Goal: Task Accomplishment & Management: Manage account settings

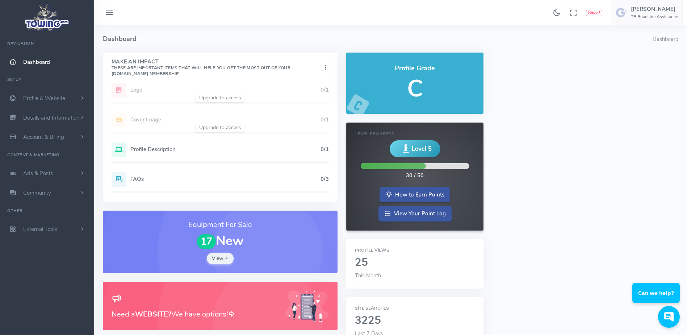
click at [146, 148] on h5 "Profile Description" at bounding box center [225, 149] width 190 height 6
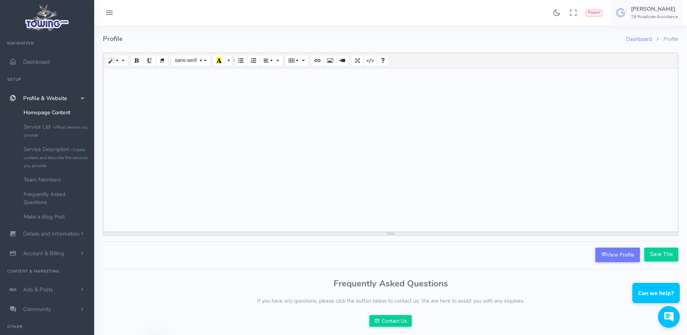
click at [216, 100] on div at bounding box center [390, 149] width 575 height 163
paste div
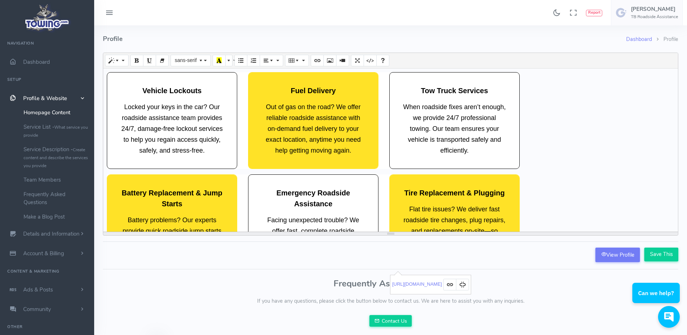
scroll to position [65, 0]
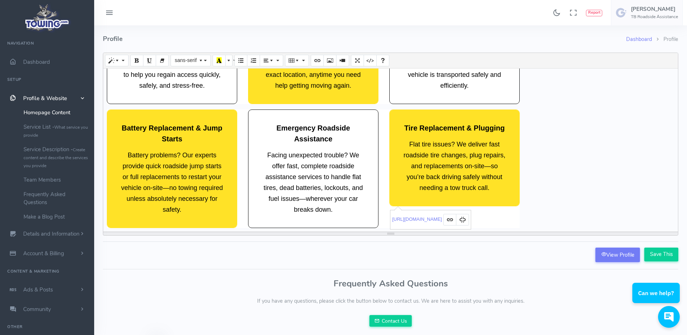
click at [597, 209] on div "Vehicle Lockouts Locked your keys in the car? Our roadside assistance team prov…" at bounding box center [390, 149] width 575 height 163
click at [553, 250] on form "Normal Quote Code Header 1 Header 2 Header 3 Header 4 Header 5 Header 6 sans-se…" at bounding box center [391, 158] width 576 height 210
click at [550, 174] on div "Vehicle Lockouts Locked your keys in the car? Our roadside assistance team prov…" at bounding box center [390, 149] width 575 height 163
drag, startPoint x: 550, startPoint y: 174, endPoint x: 617, endPoint y: 131, distance: 80.0
click at [617, 131] on div "Vehicle Lockouts Locked your keys in the car? Our roadside assistance team prov…" at bounding box center [390, 149] width 575 height 163
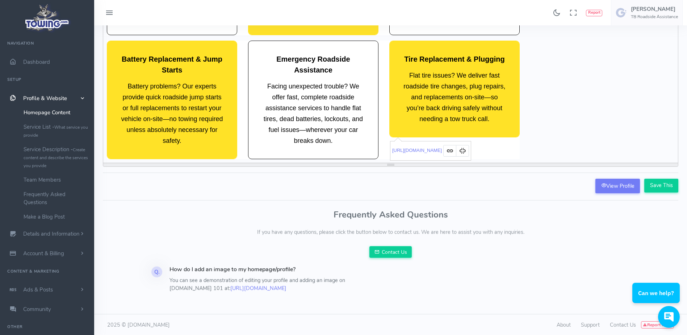
scroll to position [70, 0]
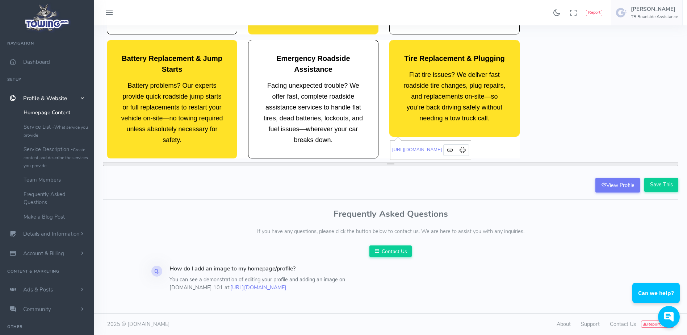
click at [599, 152] on div "Vehicle Lockouts Locked your keys in the car? Our roadside assistance team prov…" at bounding box center [390, 80] width 575 height 163
click at [599, 158] on div "Vehicle Lockouts Locked your keys in the car? Our roadside assistance team prov…" at bounding box center [390, 80] width 575 height 163
click at [601, 156] on div "Vehicle Lockouts Locked your keys in the car? Our roadside assistance team prov…" at bounding box center [390, 80] width 575 height 163
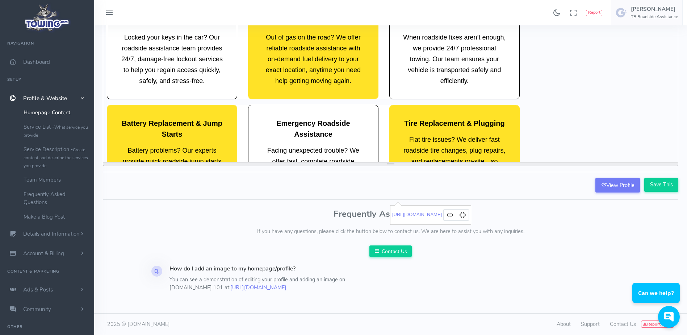
scroll to position [0, 0]
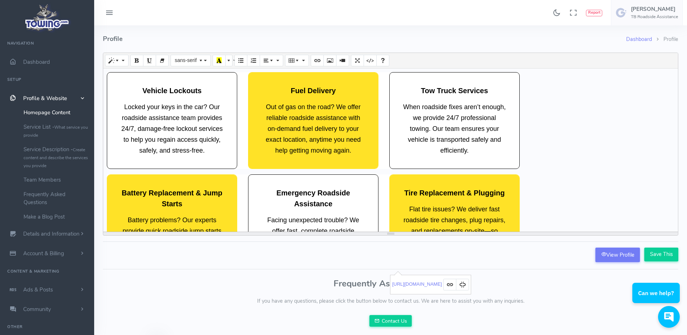
click at [106, 74] on div "Vehicle Lockouts Locked your keys in the car? Our roadside assistance team prov…" at bounding box center [390, 149] width 575 height 163
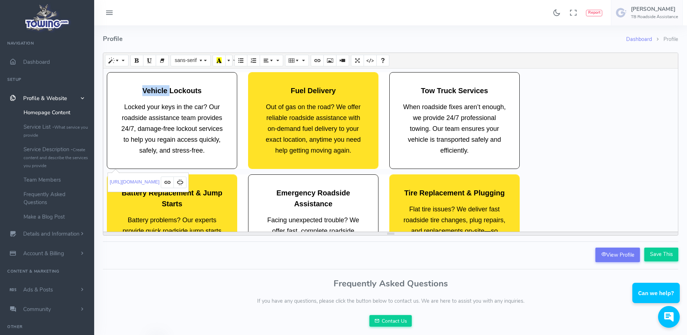
click at [106, 74] on div "Vehicle Lockouts Locked your keys in the car? Our roadside assistance team prov…" at bounding box center [390, 149] width 575 height 163
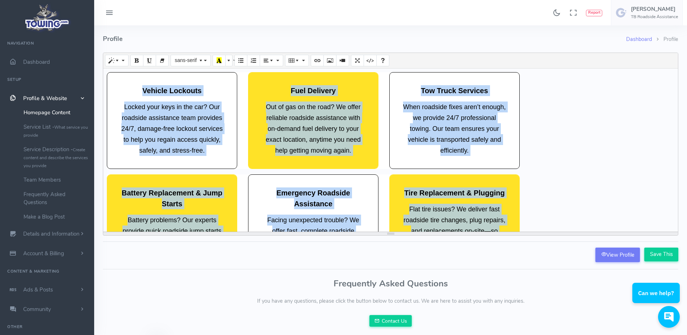
drag, startPoint x: 106, startPoint y: 74, endPoint x: 513, endPoint y: 246, distance: 442.2
click at [513, 246] on form "Normal Quote Code Header 1 Header 2 Header 3 Header 4 Header 5 Header 6 sans-se…" at bounding box center [391, 158] width 576 height 210
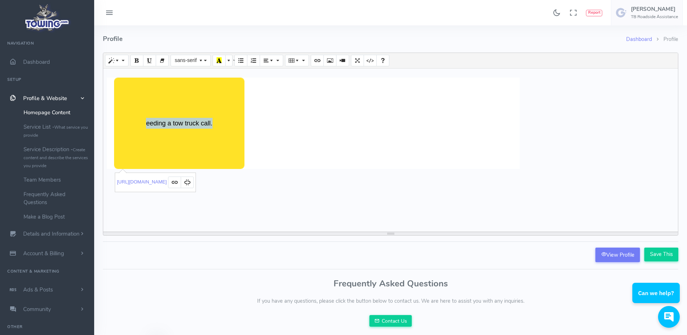
drag, startPoint x: 296, startPoint y: 184, endPoint x: 133, endPoint y: 118, distance: 176.1
click at [133, 118] on div "eeding a tow truck call." at bounding box center [390, 149] width 575 height 163
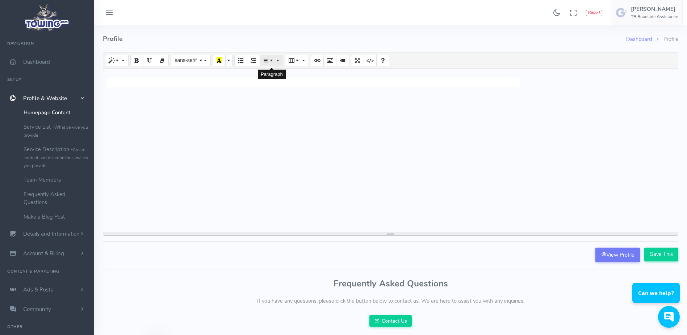
click at [272, 61] on span "Paragraph" at bounding box center [272, 60] width 5 height 6
click at [283, 71] on icon "Align center (CTRL+SHIFT+E)" at bounding box center [281, 74] width 5 height 6
click at [276, 61] on button "Paragraph" at bounding box center [272, 61] width 24 height 12
click at [279, 74] on icon "Align center (CTRL+SHIFT+E)" at bounding box center [281, 74] width 5 height 6
click at [328, 62] on icon "Picture" at bounding box center [329, 60] width 5 height 6
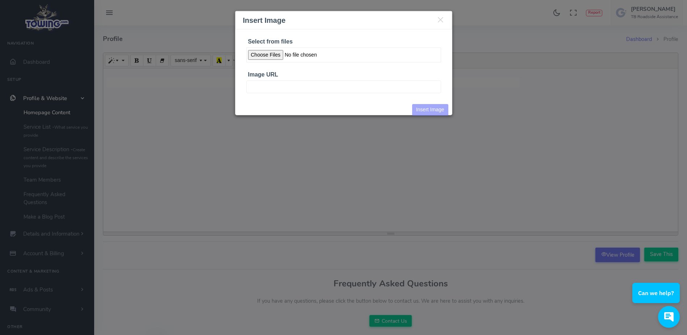
click at [271, 53] on input "Select from files" at bounding box center [343, 54] width 195 height 15
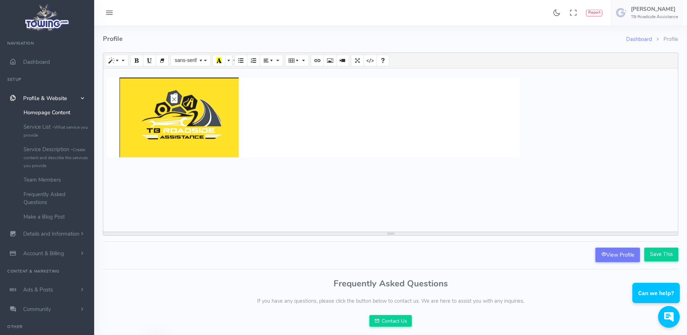
drag, startPoint x: 270, startPoint y: 131, endPoint x: 125, endPoint y: 132, distance: 145.6
click at [125, 132] on div at bounding box center [313, 118] width 413 height 80
click at [272, 59] on span "Paragraph" at bounding box center [272, 60] width 5 height 6
click at [280, 73] on icon "Align center (CTRL+SHIFT+E)" at bounding box center [281, 74] width 5 height 6
click at [275, 64] on button "Paragraph" at bounding box center [272, 61] width 24 height 12
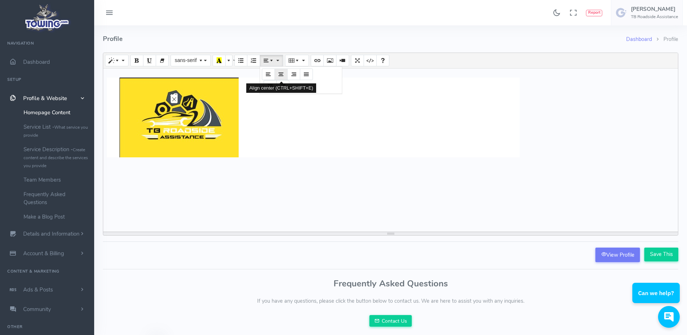
click at [279, 73] on icon "Align center (CTRL+SHIFT+E)" at bounding box center [281, 74] width 5 height 6
click at [279, 73] on div at bounding box center [390, 149] width 575 height 163
drag, startPoint x: 265, startPoint y: 133, endPoint x: 135, endPoint y: 130, distance: 129.7
drag, startPoint x: 135, startPoint y: 130, endPoint x: 314, endPoint y: 21, distance: 209.1
click at [314, 21] on div "Found 17 results Analytics Report Users Erwin Brown" at bounding box center [390, 12] width 593 height 25
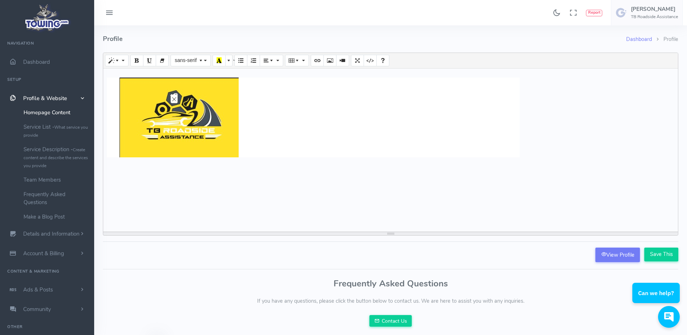
drag, startPoint x: 256, startPoint y: 117, endPoint x: 108, endPoint y: 110, distance: 147.9
drag, startPoint x: 108, startPoint y: 110, endPoint x: 251, endPoint y: 144, distance: 146.5
click at [251, 144] on div at bounding box center [313, 118] width 413 height 80
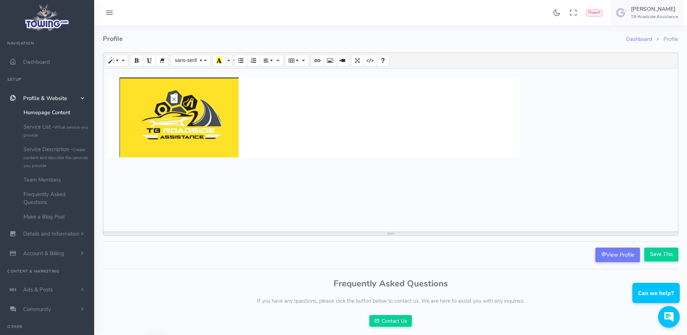
click at [251, 144] on div at bounding box center [313, 118] width 413 height 80
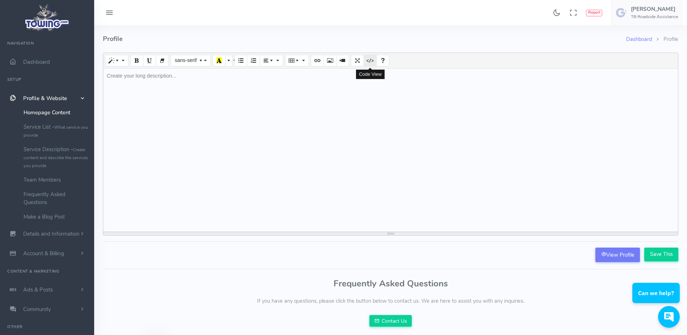
click at [368, 62] on icon "Code View" at bounding box center [370, 60] width 5 height 6
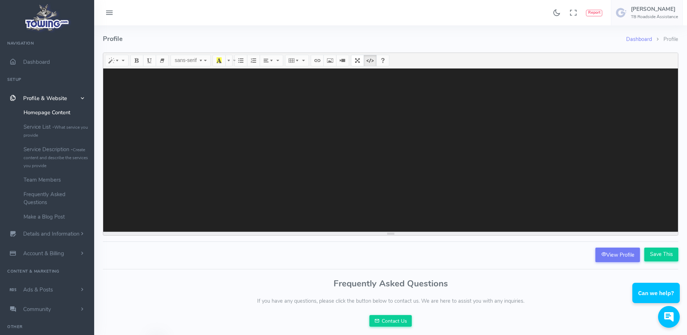
paste textarea "<!DOCTYPE html> <html lang="en"> <head> <meta charset="UTF-8"> <meta name="view…"
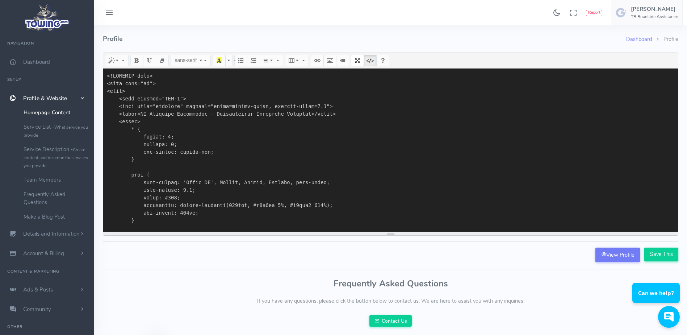
scroll to position [1917, 0]
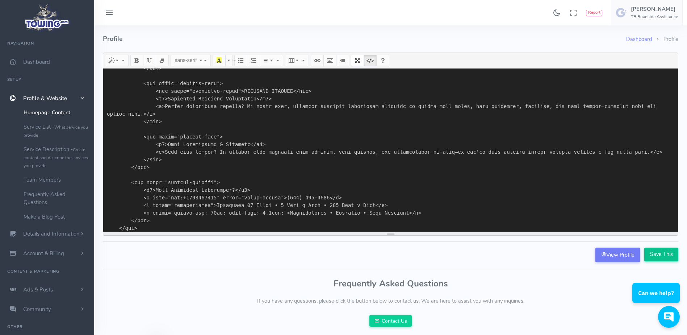
type textarea "<!DOCTYPE html> <html lang="en"> <head> <meta charset="UTF-8"> <meta name="view…"
click at [654, 256] on input "Save This" at bounding box center [661, 254] width 34 height 14
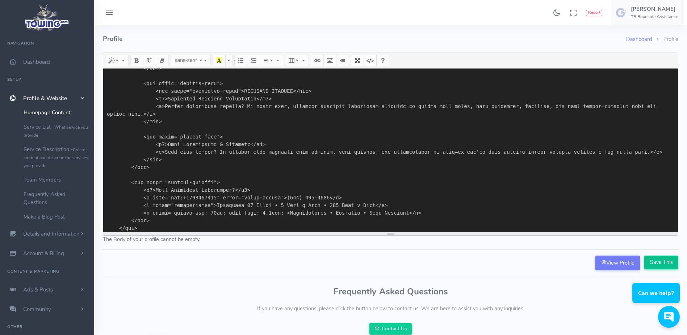
click at [656, 262] on input "Save This" at bounding box center [661, 262] width 34 height 14
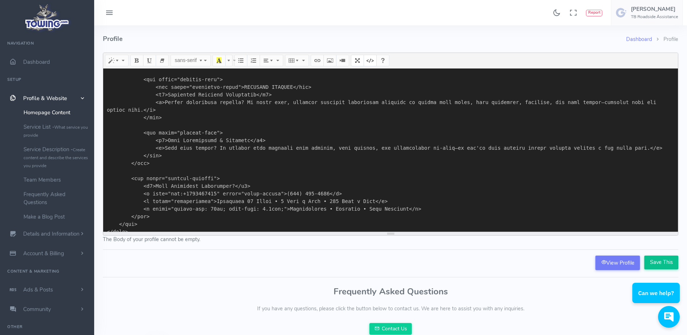
click at [654, 262] on input "Save This" at bounding box center [661, 262] width 34 height 14
click at [661, 263] on html "Can we help?" at bounding box center [657, 263] width 60 height 0
click at [584, 281] on div "Dashboard Profile Profile Normal Quote Code Header 1 Header 2 Header 3 Header 4…" at bounding box center [391, 207] width 584 height 365
click at [659, 260] on input "Save This" at bounding box center [661, 262] width 34 height 14
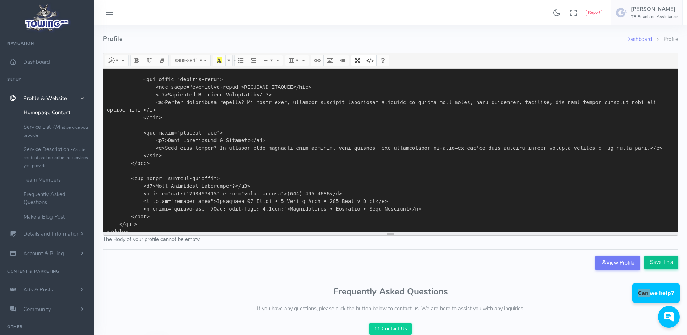
click at [659, 260] on input "Save This" at bounding box center [661, 262] width 34 height 14
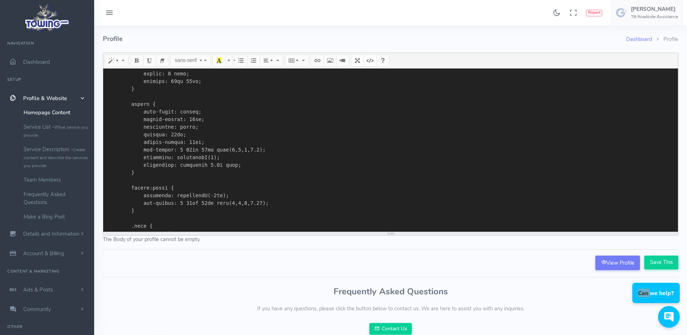
scroll to position [0, 0]
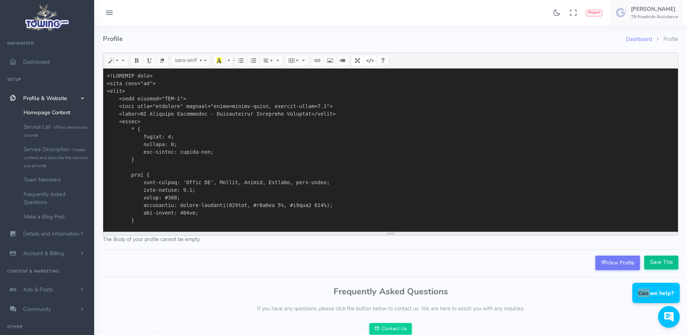
click at [656, 260] on input "Save This" at bounding box center [661, 262] width 34 height 14
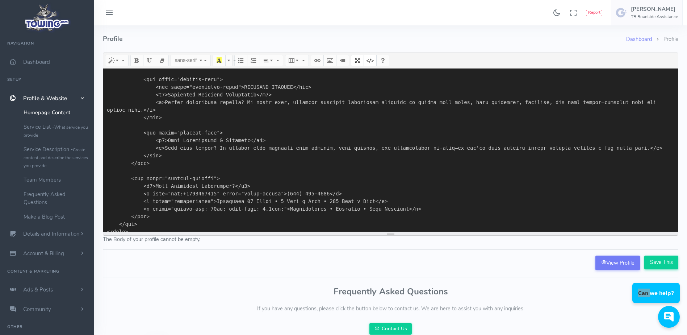
scroll to position [78, 0]
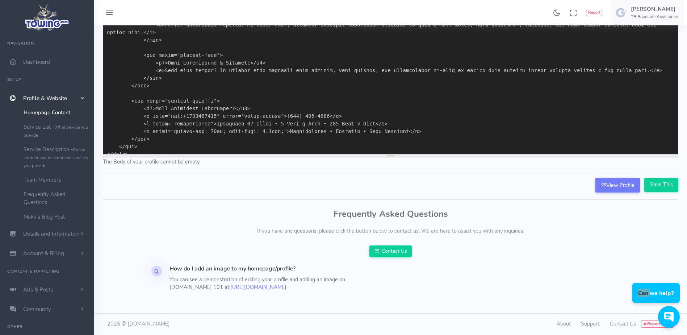
drag, startPoint x: 106, startPoint y: 75, endPoint x: 248, endPoint y: 344, distance: 304.4
click at [248, 334] on html "Found 17 results Analytics Report How can I help you?" at bounding box center [343, 128] width 687 height 412
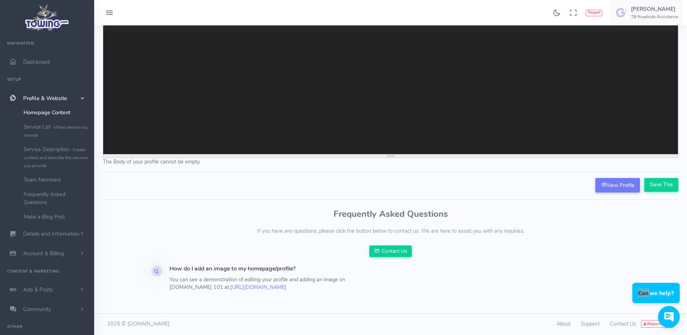
scroll to position [0, 0]
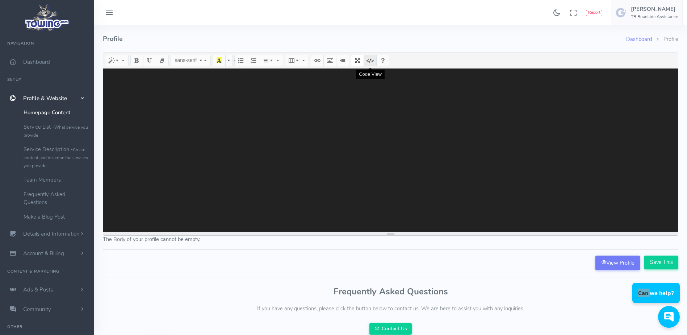
click at [365, 59] on button "Code View" at bounding box center [370, 61] width 13 height 12
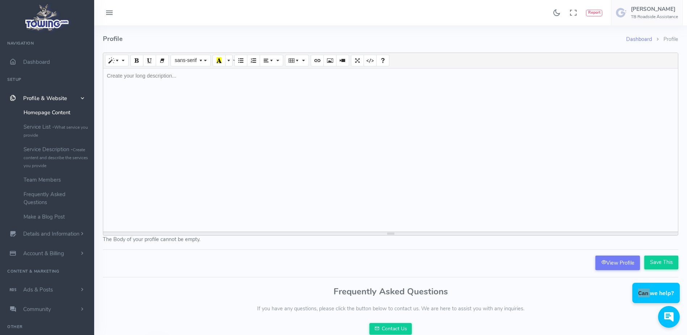
click at [236, 94] on div at bounding box center [390, 149] width 575 height 163
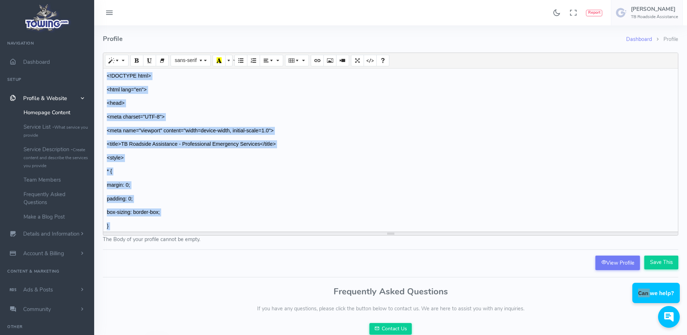
drag, startPoint x: 167, startPoint y: 230, endPoint x: 104, endPoint y: 79, distance: 163.5
click at [104, 79] on div "<!DOCTYPE html> <html lang="en"> <head> <meta charset="UTF-8"> <meta name="view…" at bounding box center [390, 149] width 575 height 163
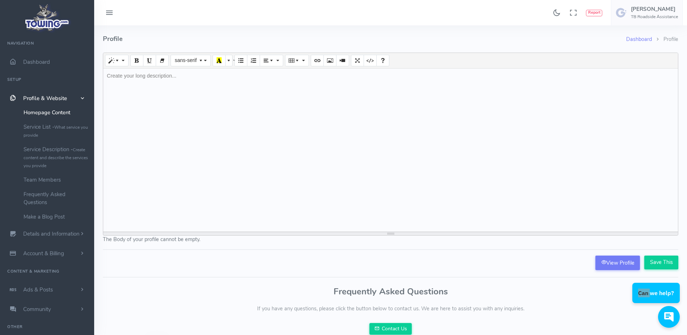
click at [186, 80] on p at bounding box center [391, 76] width 568 height 8
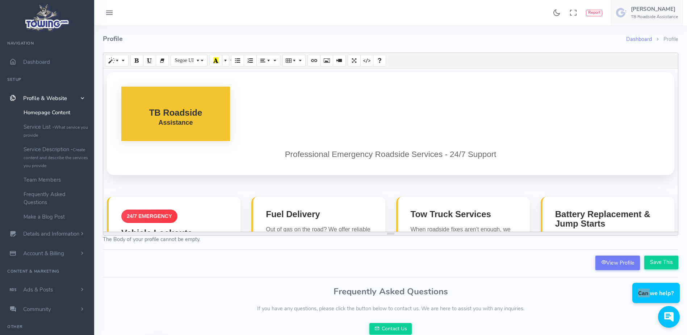
drag, startPoint x: 260, startPoint y: 127, endPoint x: 136, endPoint y: 130, distance: 123.9
click at [136, 130] on header "Professional Emergency Roadside Services - 24/7 Support" at bounding box center [391, 123] width 568 height 103
click at [268, 63] on span "Paragraph" at bounding box center [269, 60] width 5 height 6
click at [280, 71] on icon "Align center (CTRL+SHIFT+E)" at bounding box center [277, 74] width 5 height 6
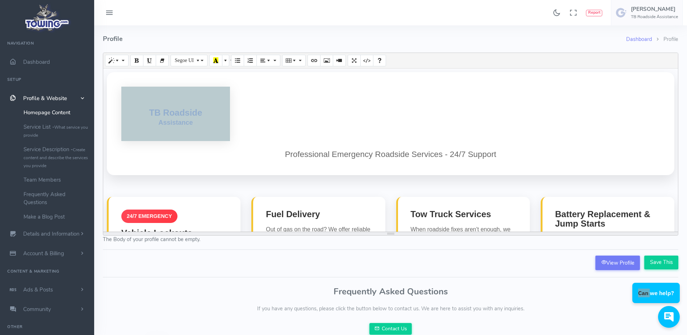
click at [271, 115] on header "Professional Emergency Roadside Services - 24/7 Support" at bounding box center [391, 123] width 568 height 103
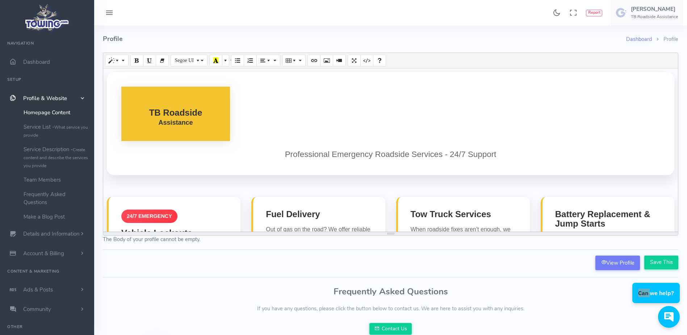
drag, startPoint x: 271, startPoint y: 115, endPoint x: 144, endPoint y: 118, distance: 126.5
click at [144, 118] on header "Professional Emergency Roadside Services - 24/7 Support" at bounding box center [391, 123] width 568 height 103
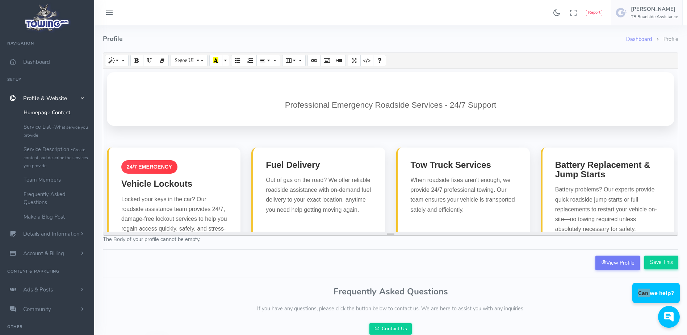
click at [391, 87] on header "Professional Emergency Roadside Services - 24/7 Support" at bounding box center [391, 99] width 568 height 54
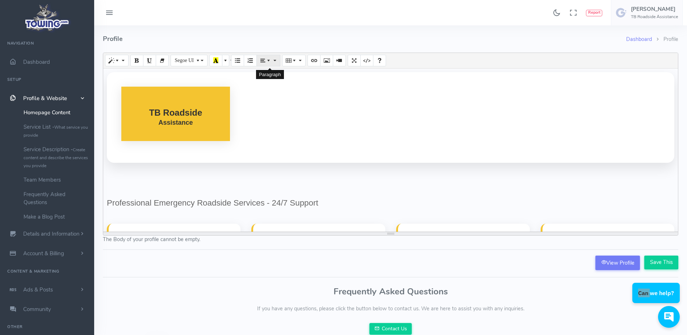
click at [268, 59] on span "Paragraph" at bounding box center [269, 60] width 5 height 6
drag, startPoint x: 258, startPoint y: 123, endPoint x: 213, endPoint y: 114, distance: 45.4
click at [213, 114] on header at bounding box center [391, 117] width 568 height 91
drag, startPoint x: 237, startPoint y: 127, endPoint x: 169, endPoint y: 117, distance: 68.8
click at [169, 117] on header at bounding box center [391, 117] width 568 height 91
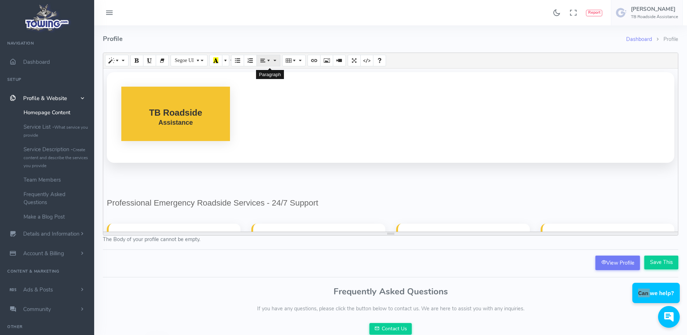
click at [269, 60] on span "Paragraph" at bounding box center [269, 60] width 5 height 6
click at [250, 135] on header at bounding box center [391, 117] width 568 height 91
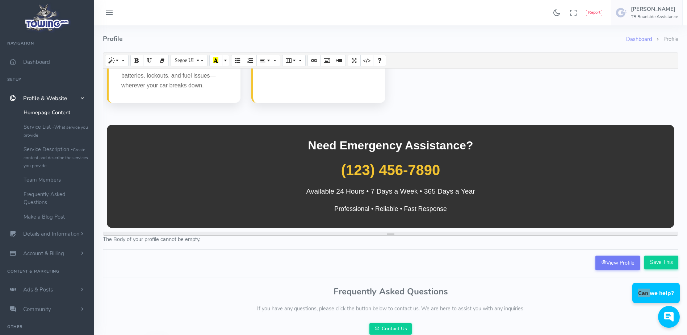
scroll to position [359, 0]
click at [447, 171] on div "Need Emergency Assistance? (123) 456-7890 Available 24 Hours • 7 Days a Week • …" at bounding box center [391, 176] width 568 height 103
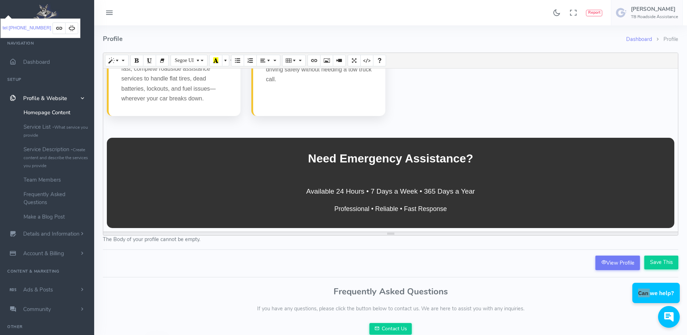
scroll to position [346, 0]
drag, startPoint x: 410, startPoint y: 177, endPoint x: 366, endPoint y: 175, distance: 43.9
click at [366, 175] on div "Need Emergency Assistance? (301) 233-9145 Available 24 Hours • 7 Days a Week • …" at bounding box center [391, 183] width 568 height 90
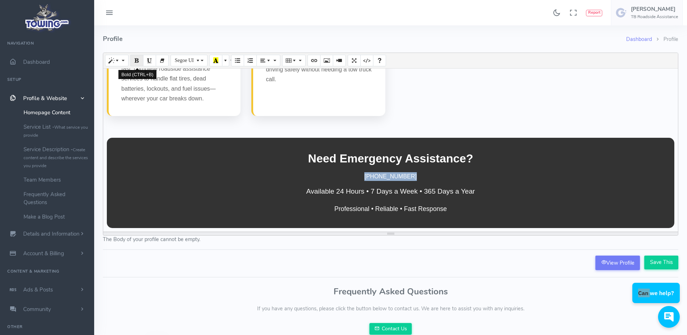
click at [135, 58] on icon "Bold (CTRL+B)" at bounding box center [136, 60] width 5 height 6
click at [126, 60] on button "Style" at bounding box center [117, 61] width 24 height 12
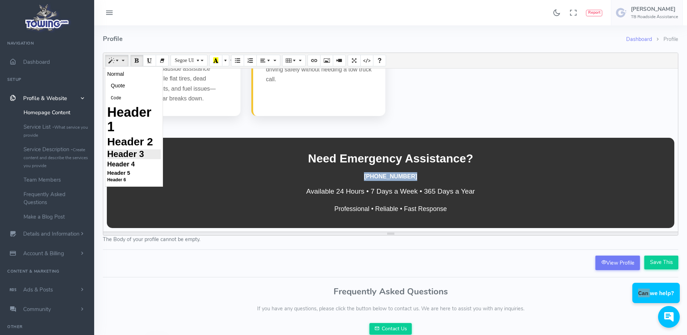
click at [134, 154] on h3 "Header 3" at bounding box center [134, 153] width 54 height 9
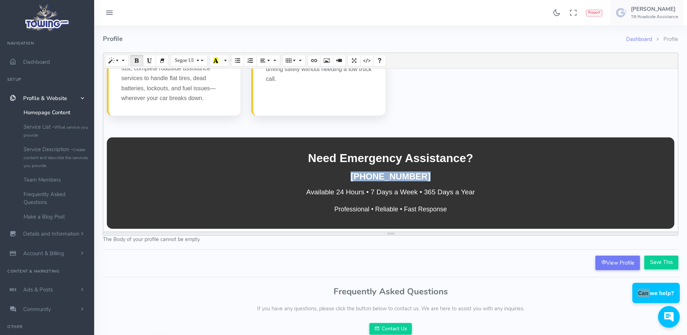
scroll to position [346, 0]
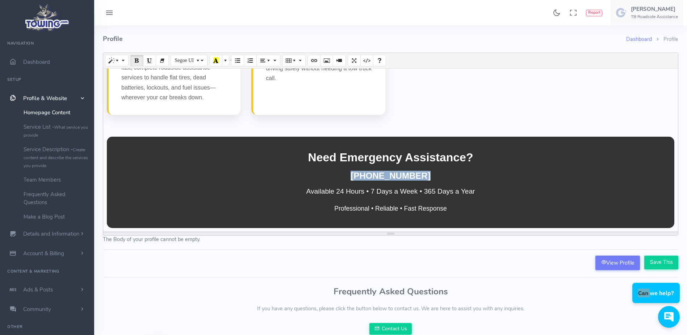
click at [206, 170] on div "Need Emergency Assistance? (301) 233-9145 Available 24 Hours • 7 Days a Week • …" at bounding box center [391, 182] width 568 height 91
click at [423, 175] on h3 "(301) 233-9145" at bounding box center [390, 175] width 539 height 9
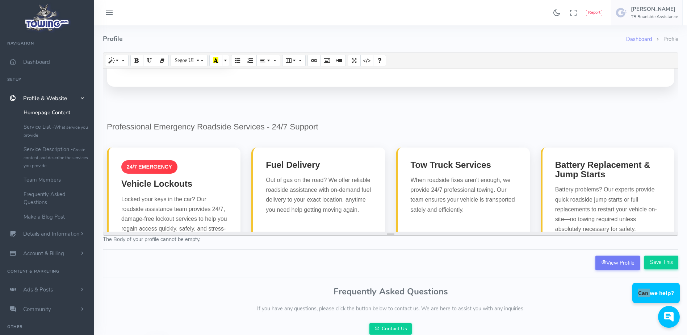
scroll to position [0, 0]
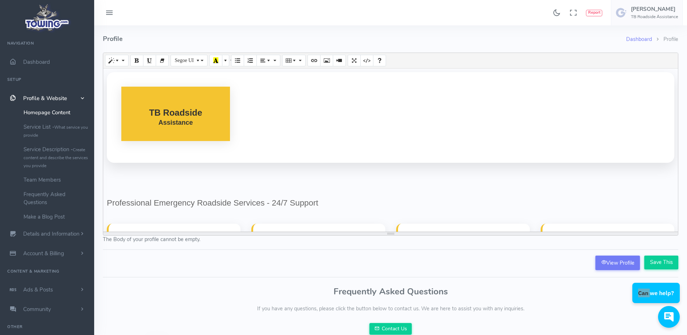
click at [264, 108] on header at bounding box center [391, 117] width 568 height 91
drag, startPoint x: 257, startPoint y: 112, endPoint x: 123, endPoint y: 113, distance: 133.7
click at [123, 113] on header at bounding box center [391, 117] width 568 height 91
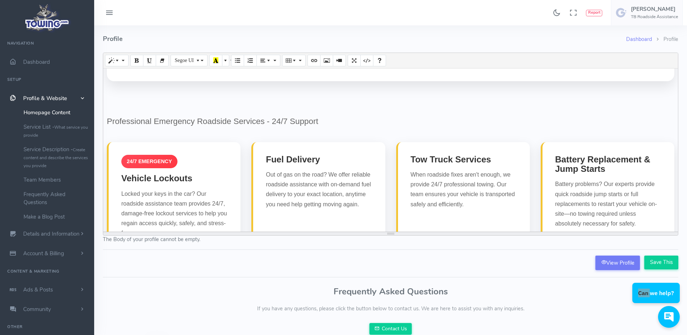
scroll to position [27, 0]
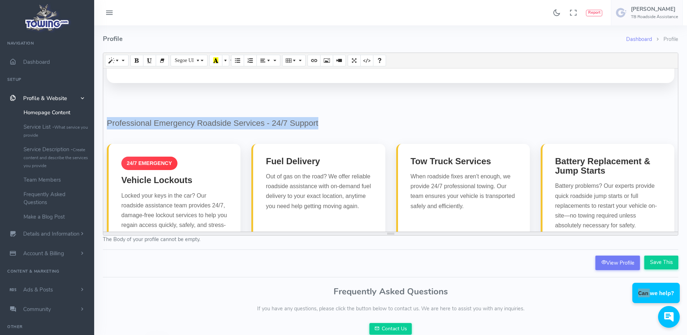
drag, startPoint x: 107, startPoint y: 122, endPoint x: 335, endPoint y: 123, distance: 227.5
click at [335, 123] on p "Professional Emergency Roadside Services - 24/7 Support" at bounding box center [391, 123] width 568 height 12
click at [265, 59] on icon "Paragraph" at bounding box center [270, 60] width 12 height 6
click at [281, 72] on icon "Align center (CTRL+SHIFT+E)" at bounding box center [281, 74] width 5 height 6
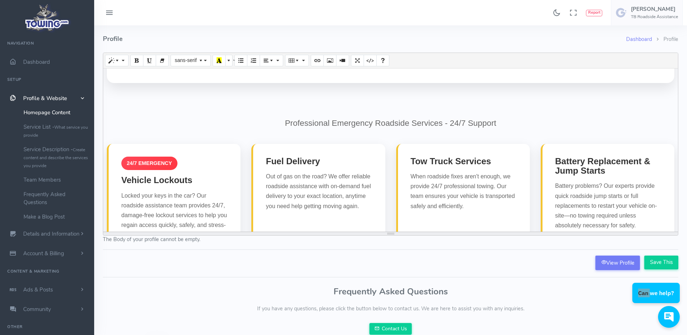
click at [286, 104] on div "Professional Emergency Roadside Services - 24/7 Support 24/7 EMERGENCY Vehicle …" at bounding box center [390, 149] width 575 height 163
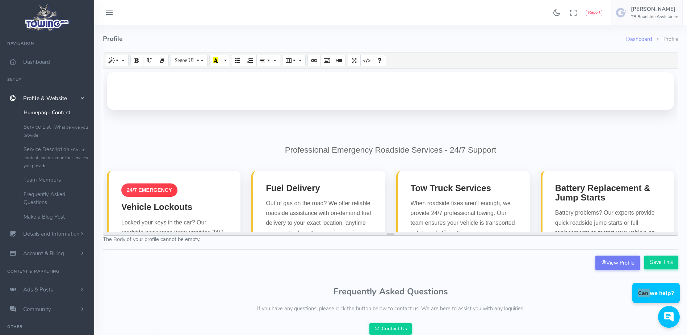
click at [470, 89] on header at bounding box center [391, 91] width 568 height 38
click at [326, 55] on button "Picture" at bounding box center [326, 61] width 13 height 12
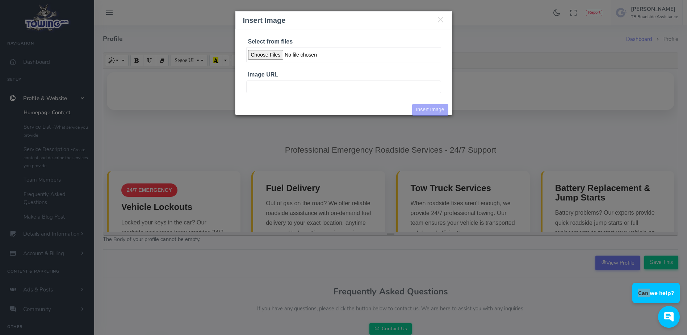
click at [276, 53] on input "Select from files" at bounding box center [343, 54] width 195 height 15
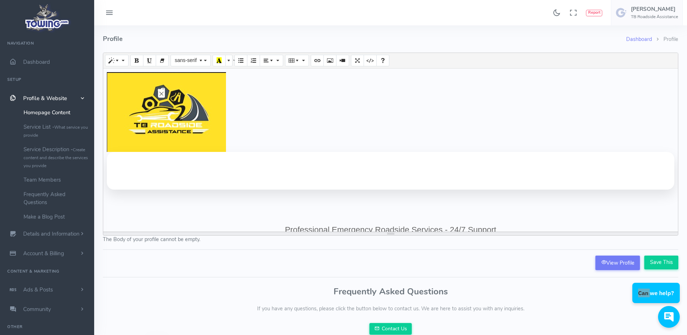
drag, startPoint x: 237, startPoint y: 137, endPoint x: 160, endPoint y: 141, distance: 76.9
click at [160, 141] on p "Professional Emergency Roadside Services - 24/7 Support 24/7 EMERGENCY Vehicle …" at bounding box center [391, 336] width 568 height 529
click at [273, 60] on span "Paragraph" at bounding box center [272, 60] width 5 height 6
click at [282, 71] on icon "Align center (CTRL+SHIFT+E)" at bounding box center [281, 74] width 5 height 6
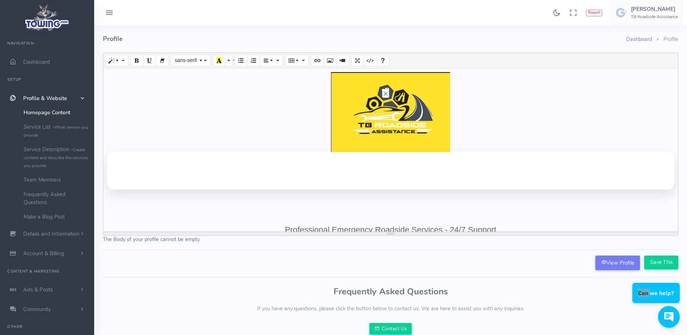
click at [281, 124] on div at bounding box center [391, 112] width 568 height 80
drag, startPoint x: 110, startPoint y: 153, endPoint x: 253, endPoint y: 195, distance: 148.8
click at [253, 195] on p "Professional Emergency Roadside Services - 24/7 Support 24/7 EMERGENCY Vehicle …" at bounding box center [391, 336] width 568 height 529
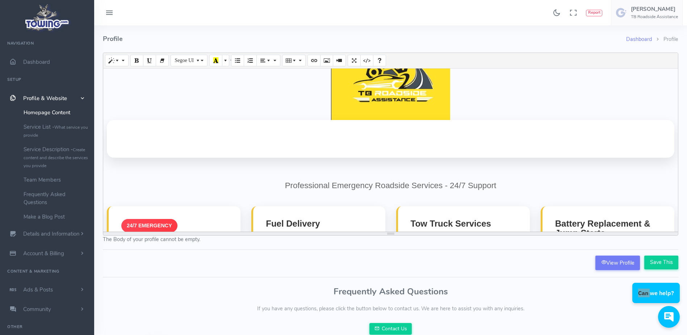
scroll to position [32, 0]
click at [428, 167] on p "Professional Emergency Roadside Services - 24/7 Support 24/7 EMERGENCY Vehicle …" at bounding box center [391, 298] width 568 height 516
click at [283, 184] on p "Professional Emergency Roadside Services - 24/7 Support" at bounding box center [391, 185] width 568 height 12
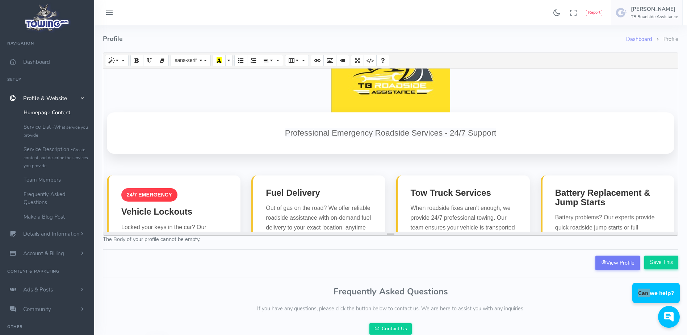
scroll to position [40, 0]
click at [498, 133] on header "Professional Emergency Roadside Services - 24/7 Support" at bounding box center [391, 132] width 568 height 41
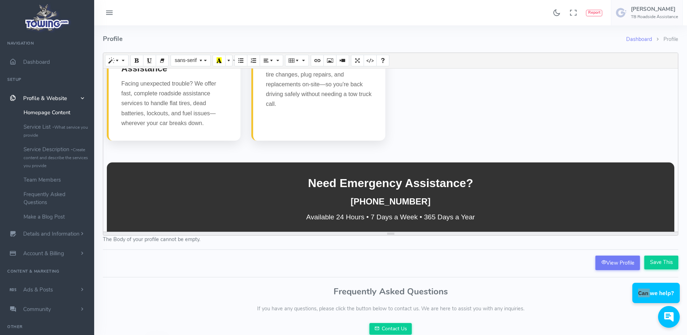
scroll to position [343, 0]
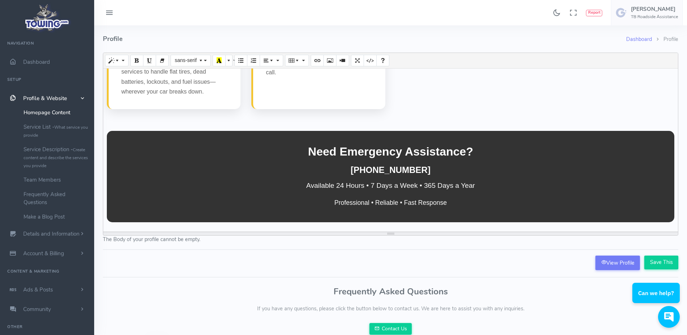
drag, startPoint x: 26, startPoint y: 1, endPoint x: 581, endPoint y: 278, distance: 620.1
click at [573, 283] on div "Frequently Asked Questions If you have any questions, please click the button b…" at bounding box center [391, 308] width 584 height 51
drag, startPoint x: 31, startPoint y: 0, endPoint x: 591, endPoint y: 283, distance: 628.0
click at [591, 283] on div "Frequently Asked Questions If you have any questions, please click the button b…" at bounding box center [391, 308] width 584 height 51
click at [655, 262] on input "Save This" at bounding box center [661, 262] width 34 height 14
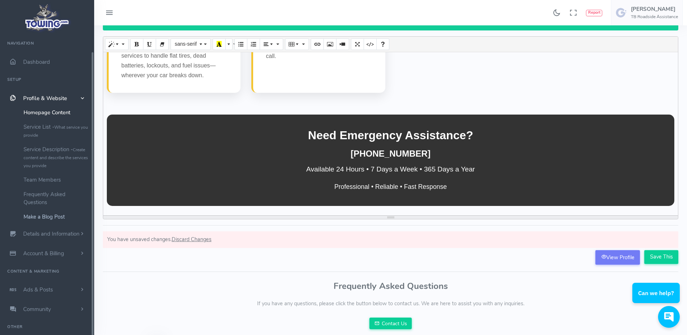
scroll to position [17, 0]
click at [66, 219] on span "Details and Information" at bounding box center [51, 216] width 57 height 7
click at [59, 199] on link "Hours of Operation" at bounding box center [56, 204] width 76 height 14
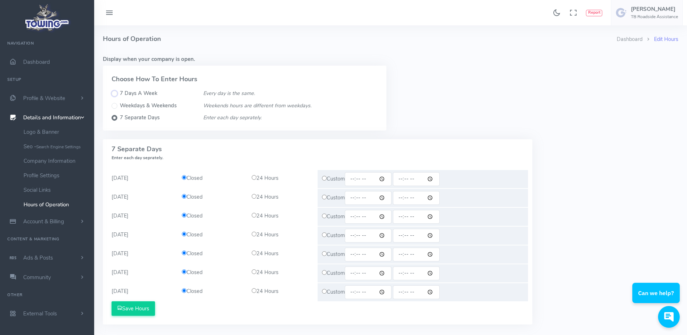
click at [113, 92] on input "7 Days A Week" at bounding box center [115, 94] width 6 height 6
radio input "true"
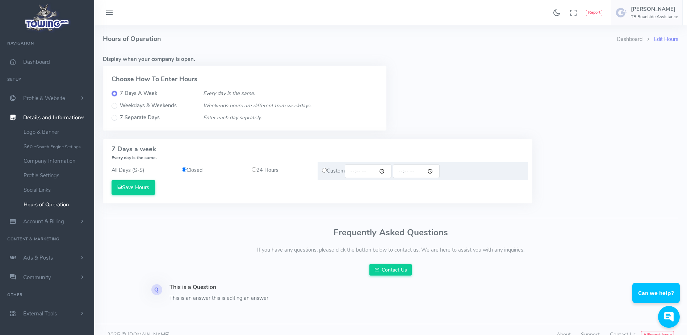
click at [253, 169] on input "radio" at bounding box center [254, 169] width 5 height 5
radio input "true"
click at [143, 193] on button "Save Hours" at bounding box center [133, 187] width 43 height 14
